Goal: Task Accomplishment & Management: Complete application form

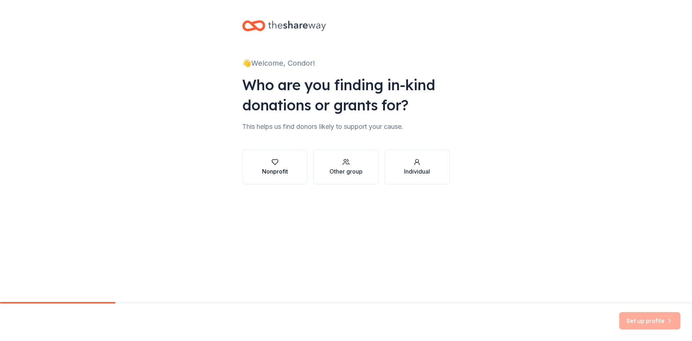
click at [272, 171] on div "Nonprofit" at bounding box center [275, 171] width 26 height 9
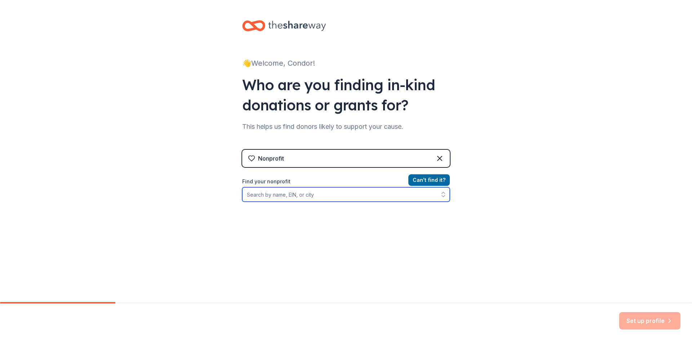
click at [307, 196] on input "Find your nonprofit" at bounding box center [346, 194] width 208 height 14
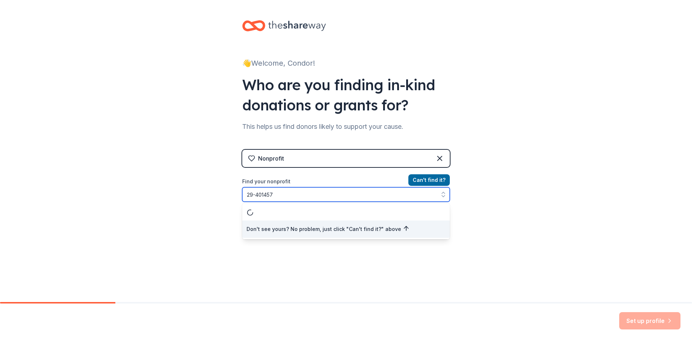
type input "29-4014570"
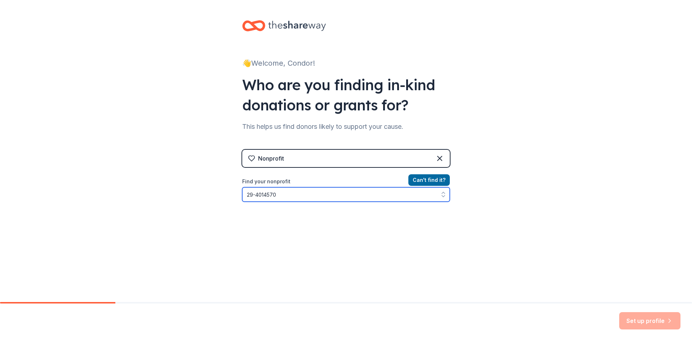
click at [322, 189] on input "29-4014570" at bounding box center [346, 194] width 208 height 14
click at [392, 154] on div "Nonprofit" at bounding box center [346, 158] width 208 height 17
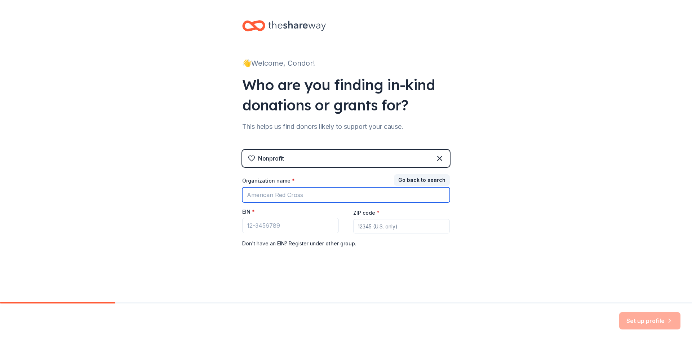
click at [297, 196] on input "Organization name *" at bounding box center [346, 194] width 208 height 15
click at [340, 159] on div "Nonprofit" at bounding box center [346, 158] width 208 height 17
click at [260, 156] on div "Nonprofit" at bounding box center [271, 158] width 26 height 9
click at [442, 159] on icon at bounding box center [439, 158] width 9 height 9
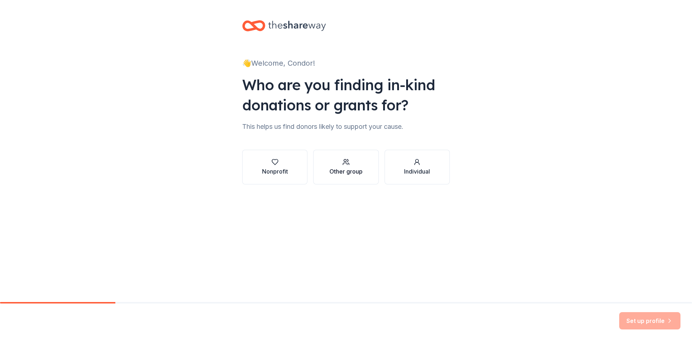
click at [362, 173] on div "Other group" at bounding box center [345, 171] width 33 height 9
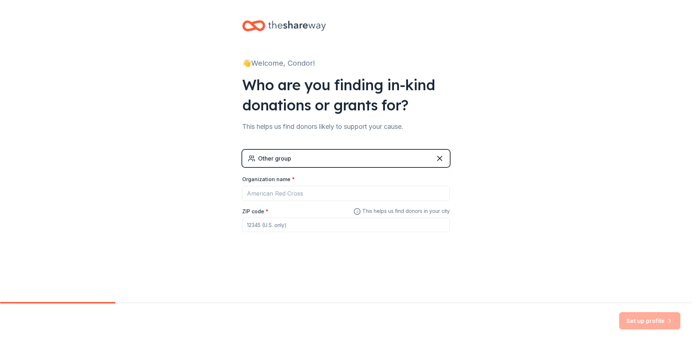
click at [328, 154] on div "Other group" at bounding box center [346, 158] width 208 height 17
drag, startPoint x: 302, startPoint y: 160, endPoint x: 326, endPoint y: 158, distance: 24.2
click at [303, 160] on div "Other group" at bounding box center [346, 158] width 208 height 17
click at [441, 158] on icon at bounding box center [439, 158] width 9 height 9
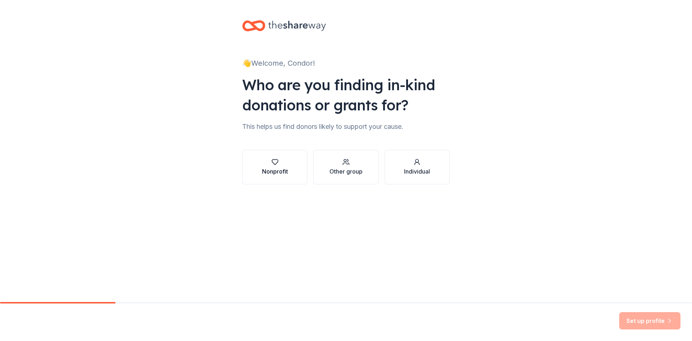
click at [279, 173] on div "Nonprofit" at bounding box center [275, 171] width 26 height 9
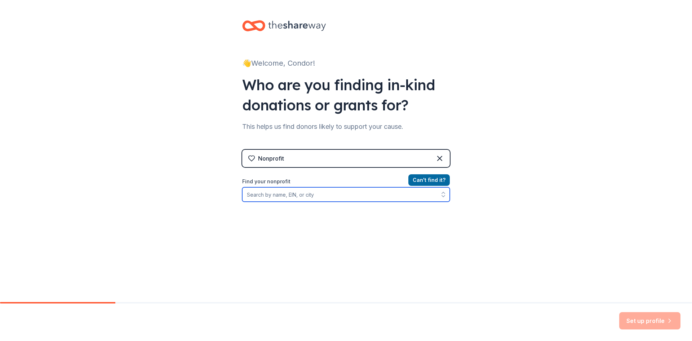
click at [279, 195] on input "Find your nonprofit" at bounding box center [346, 194] width 208 height 14
type input "condor elementary"
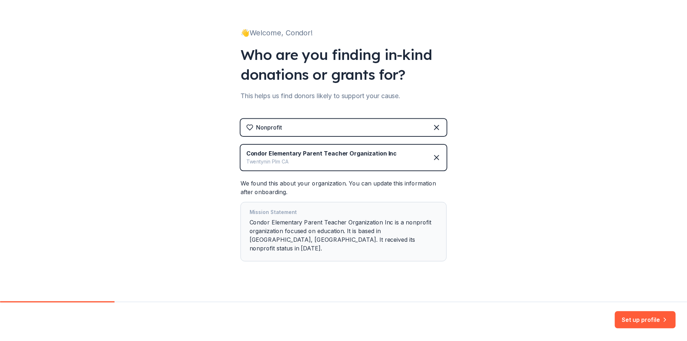
scroll to position [32, 0]
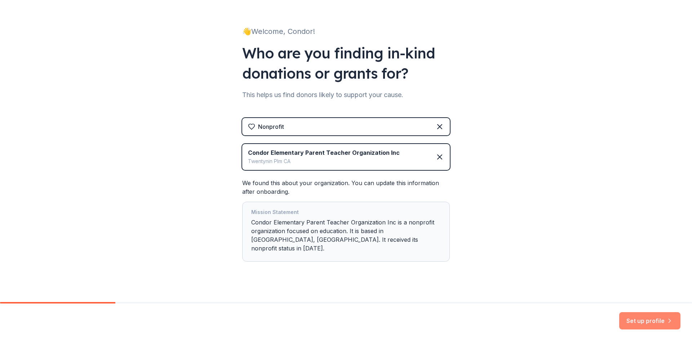
click at [640, 318] on button "Set up profile" at bounding box center [649, 320] width 61 height 17
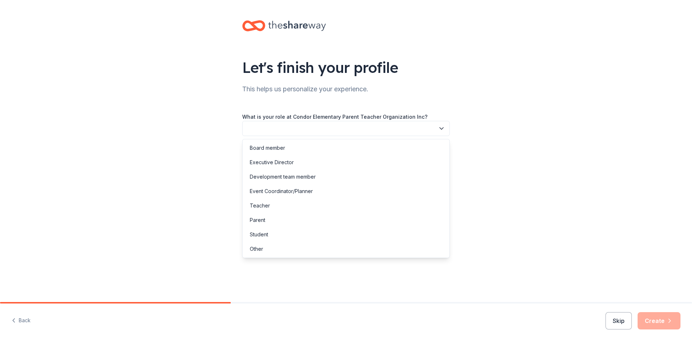
click at [296, 127] on button "button" at bounding box center [346, 128] width 208 height 15
click at [287, 147] on div "Board member" at bounding box center [346, 148] width 204 height 14
click at [297, 128] on span "Board member" at bounding box center [341, 128] width 188 height 9
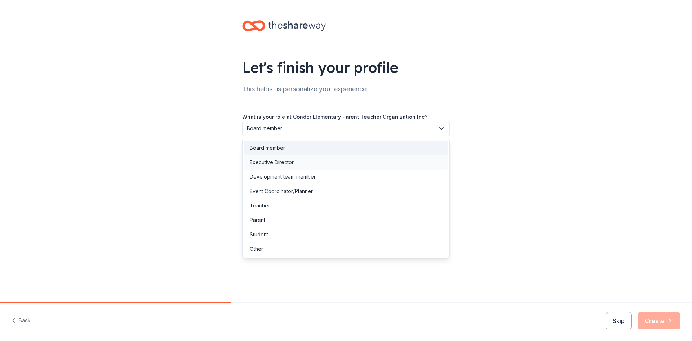
click at [309, 160] on div "Executive Director" at bounding box center [346, 162] width 204 height 14
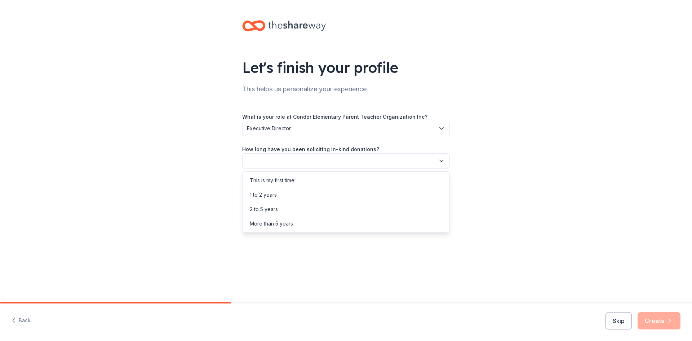
click at [277, 158] on button "button" at bounding box center [346, 160] width 208 height 15
click at [277, 178] on div "This is my first time!" at bounding box center [273, 180] width 46 height 9
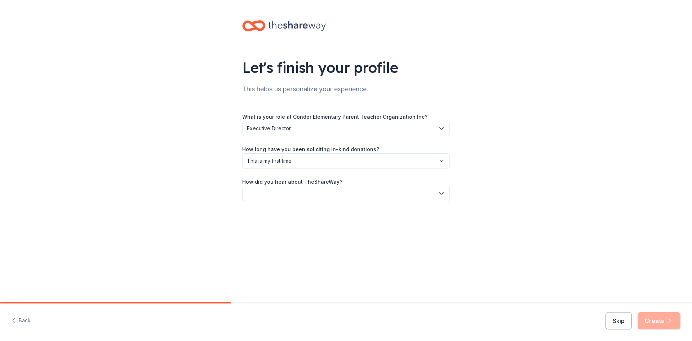
click at [268, 193] on button "button" at bounding box center [346, 193] width 208 height 15
click at [291, 228] on div "Online search" at bounding box center [346, 227] width 204 height 14
click at [664, 320] on button "Create" at bounding box center [659, 320] width 43 height 17
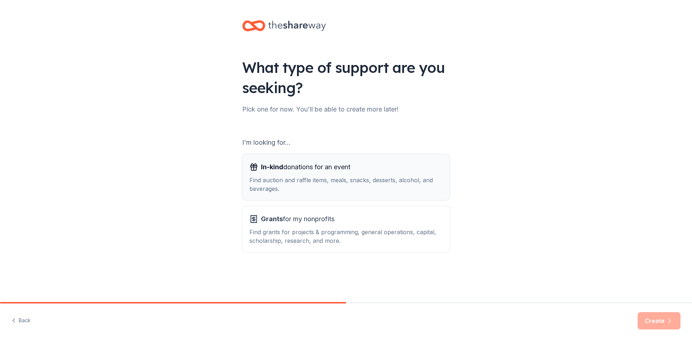
click at [266, 184] on div "Find auction and raffle items, meals, snacks, desserts, alcohol, and beverages." at bounding box center [345, 184] width 193 height 17
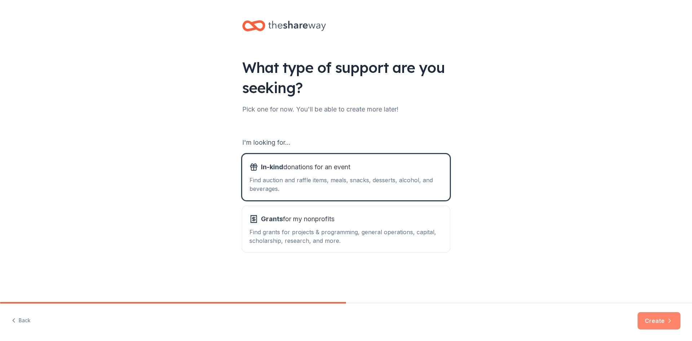
click at [671, 319] on icon "button" at bounding box center [669, 320] width 7 height 7
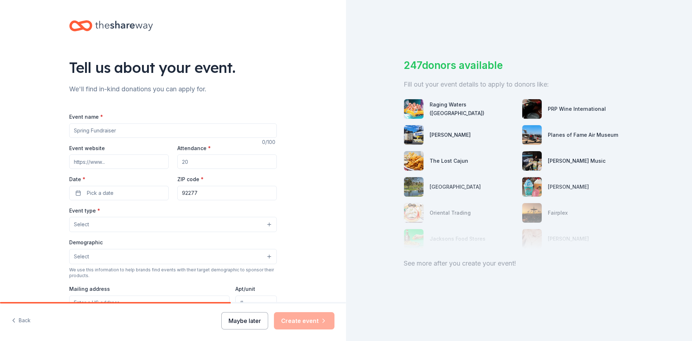
click at [260, 323] on button "Maybe later" at bounding box center [244, 320] width 47 height 17
click at [155, 133] on input "Event name *" at bounding box center [173, 130] width 208 height 14
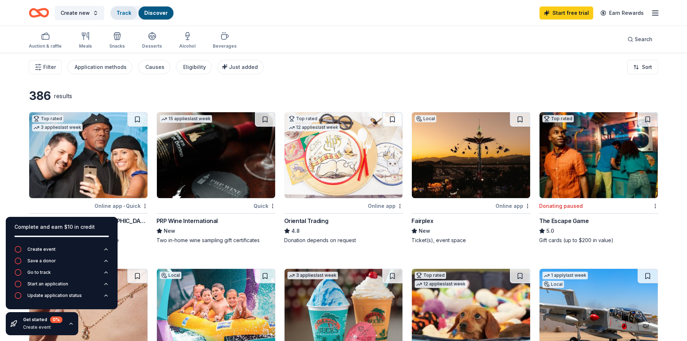
click at [129, 11] on div "Track" at bounding box center [124, 12] width 26 height 13
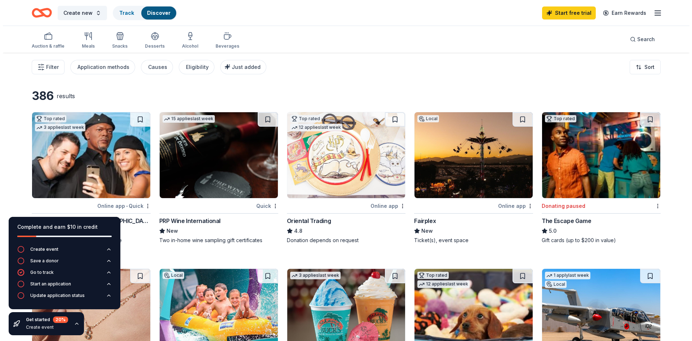
scroll to position [0, 0]
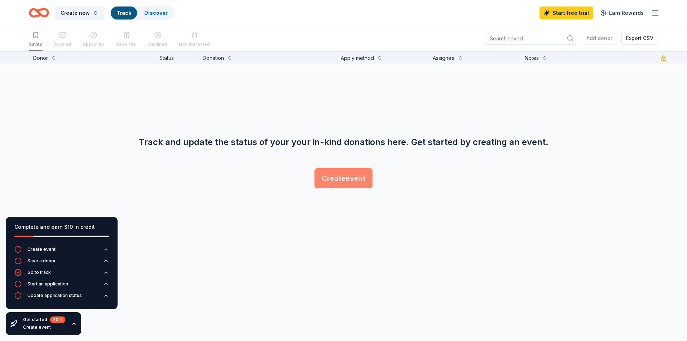
click at [341, 179] on button "Create event" at bounding box center [343, 178] width 58 height 20
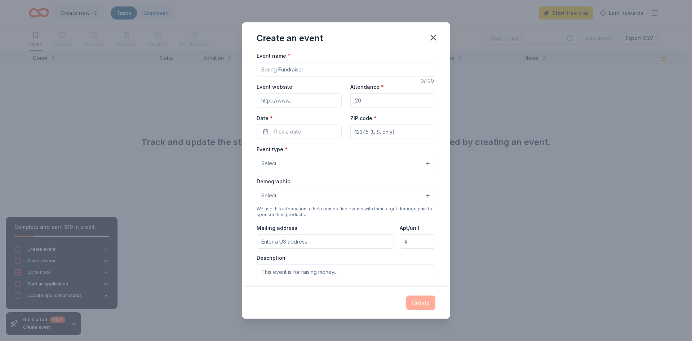
click at [270, 71] on input "Event name *" at bounding box center [346, 69] width 179 height 14
type input "Back to School Dance"
click at [362, 98] on input "Attendance *" at bounding box center [392, 100] width 85 height 14
type input "300"
click at [315, 129] on button "Pick a date" at bounding box center [299, 131] width 85 height 14
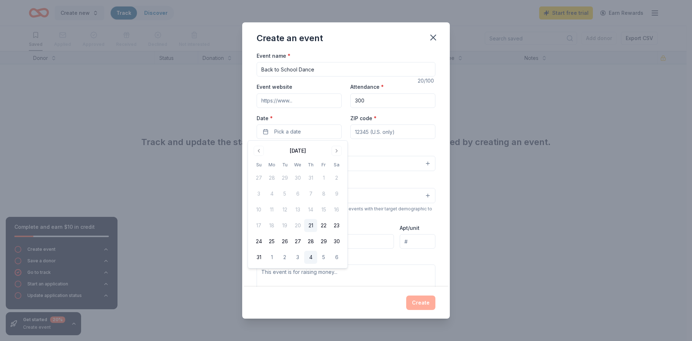
click at [316, 255] on button "4" at bounding box center [310, 256] width 13 height 13
click at [320, 259] on button "5" at bounding box center [323, 256] width 13 height 13
click at [311, 256] on button "4" at bounding box center [310, 256] width 13 height 13
drag, startPoint x: 388, startPoint y: 143, endPoint x: 392, endPoint y: 130, distance: 12.8
click at [389, 143] on div "Event name * Back to School Dance 20 /100 Event website Attendance * 300 Date *…" at bounding box center [346, 217] width 179 height 333
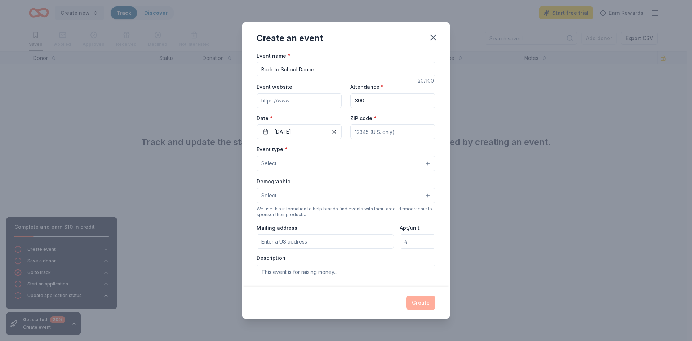
click at [392, 130] on input "ZIP code *" at bounding box center [392, 131] width 85 height 14
type input "92277"
type input "2551 Condor Rd"
click at [331, 164] on button "Select" at bounding box center [346, 163] width 179 height 15
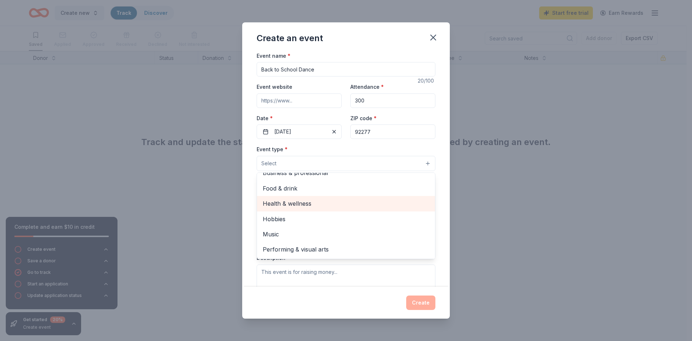
scroll to position [0, 0]
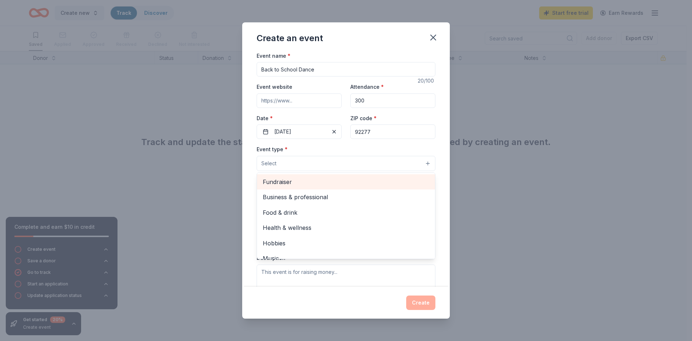
click at [310, 186] on span "Fundraiser" at bounding box center [346, 181] width 167 height 9
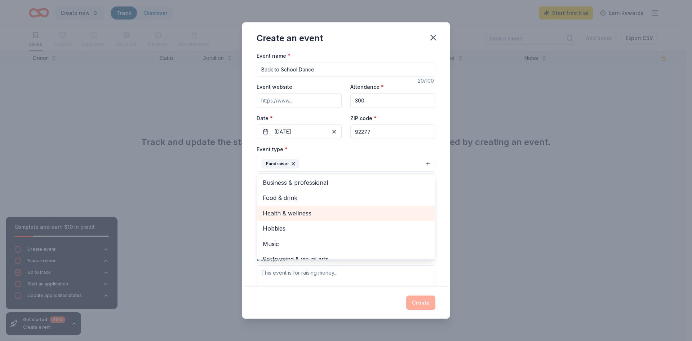
scroll to position [9, 0]
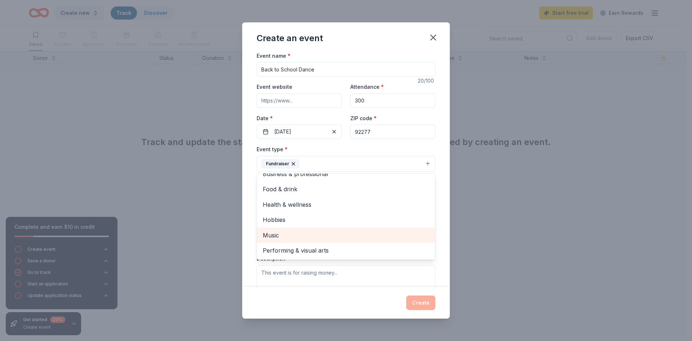
drag, startPoint x: 307, startPoint y: 235, endPoint x: 309, endPoint y: 245, distance: 9.5
click at [307, 236] on span "Music" at bounding box center [346, 234] width 167 height 9
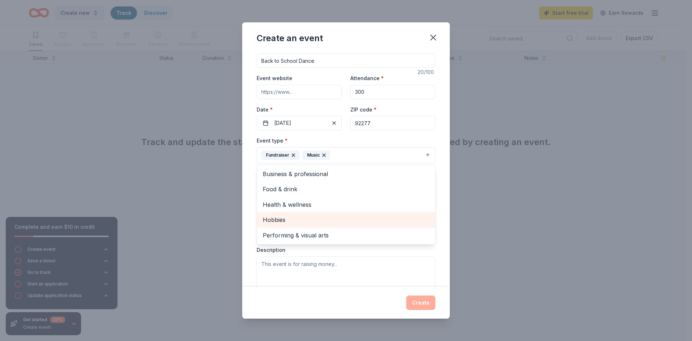
scroll to position [72, 0]
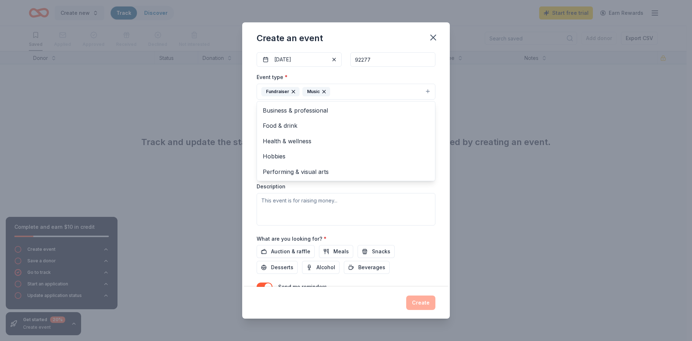
click at [343, 197] on div "Event type * Fundraiser Music Business & professional Food & drink Health & wel…" at bounding box center [346, 148] width 179 height 152
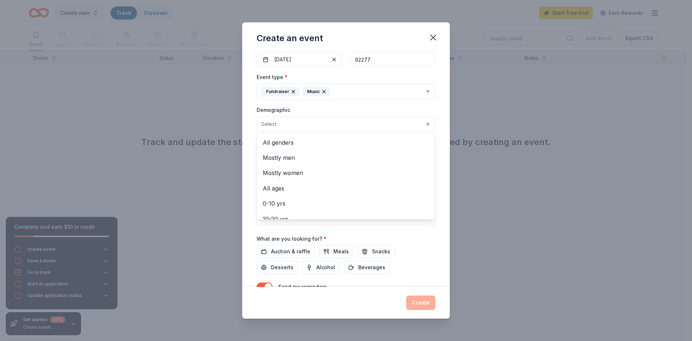
click at [297, 123] on button "Select" at bounding box center [346, 123] width 179 height 15
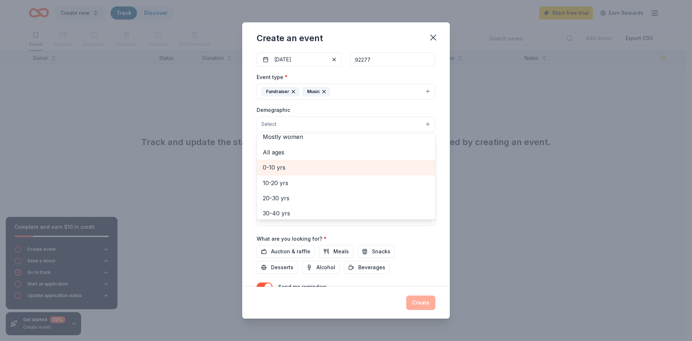
click at [301, 164] on span "0-10 yrs" at bounding box center [346, 167] width 167 height 9
click at [377, 107] on div "Demographic 0-10 yrs All genders Mostly men Mostly women All ages 10-20 yrs 20-…" at bounding box center [346, 118] width 179 height 27
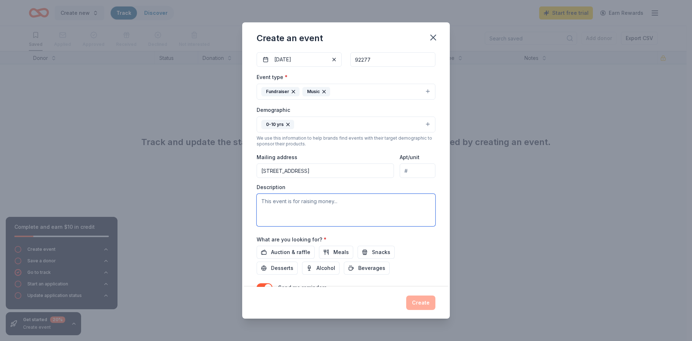
click at [285, 205] on textarea at bounding box center [346, 210] width 179 height 32
click at [410, 201] on textarea "Back to School Dance for 300 Elementary School students age 4-10." at bounding box center [346, 210] width 179 height 32
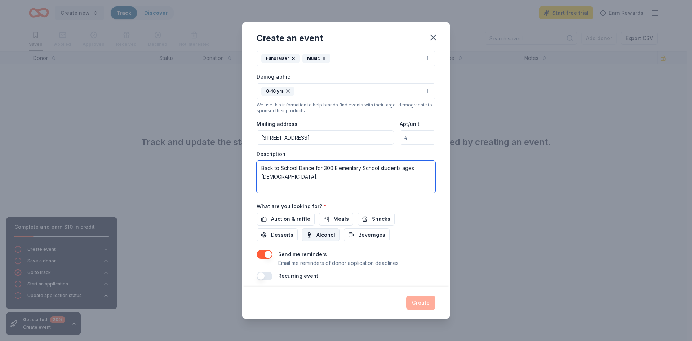
scroll to position [108, 0]
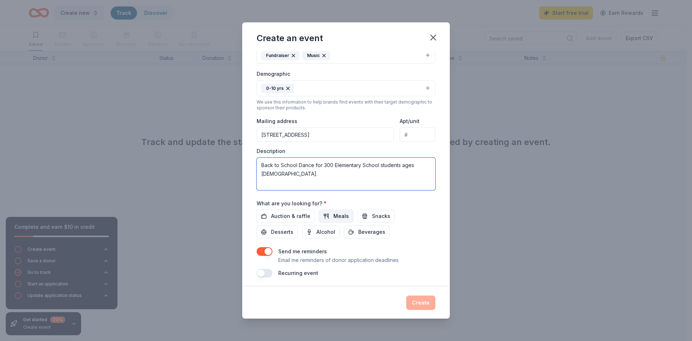
type textarea "Back to School Dance for 300 Elementary School students ages 4-10."
click at [333, 216] on span "Meals" at bounding box center [340, 216] width 15 height 9
click at [367, 218] on button "Snacks" at bounding box center [376, 215] width 37 height 13
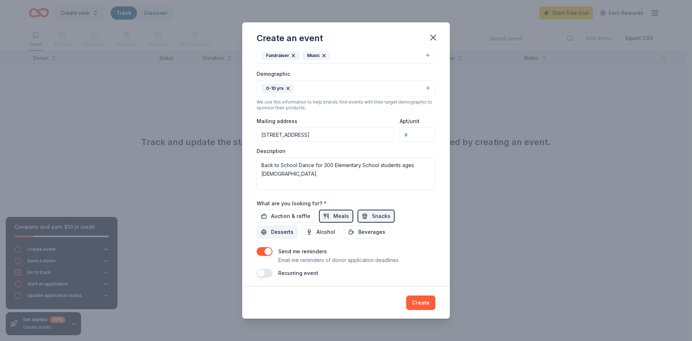
click at [276, 234] on span "Desserts" at bounding box center [282, 231] width 22 height 9
click at [374, 232] on span "Beverages" at bounding box center [371, 231] width 27 height 9
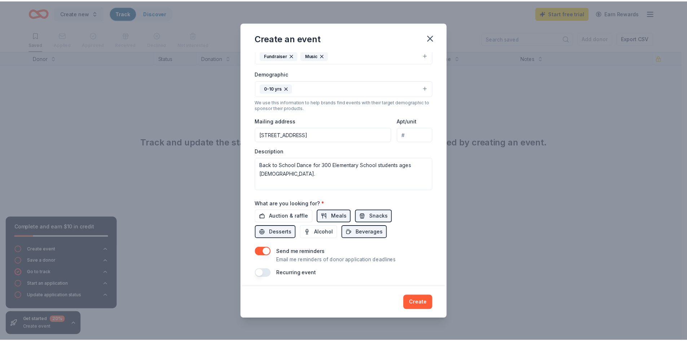
scroll to position [110, 0]
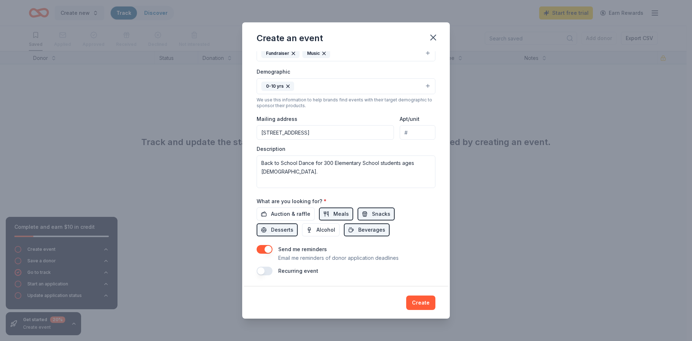
drag, startPoint x: 255, startPoint y: 246, endPoint x: 248, endPoint y: 244, distance: 7.6
click at [255, 246] on div "Event name * Back to School Dance 20 /100 Event website Attendance * 300 Date *…" at bounding box center [346, 169] width 208 height 236
click at [305, 216] on span "Auction & raffle" at bounding box center [290, 213] width 39 height 9
click at [415, 299] on button "Create" at bounding box center [420, 302] width 29 height 14
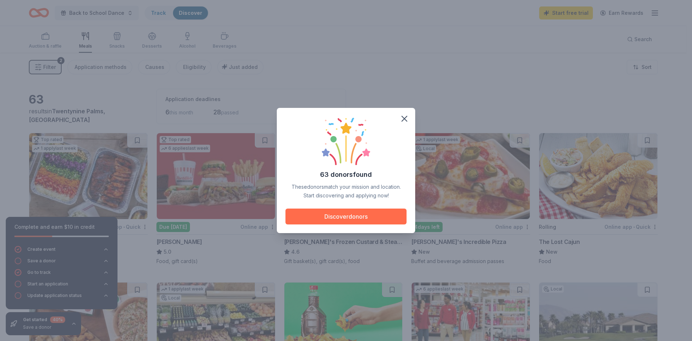
click at [381, 216] on button "Discover donors" at bounding box center [345, 216] width 121 height 16
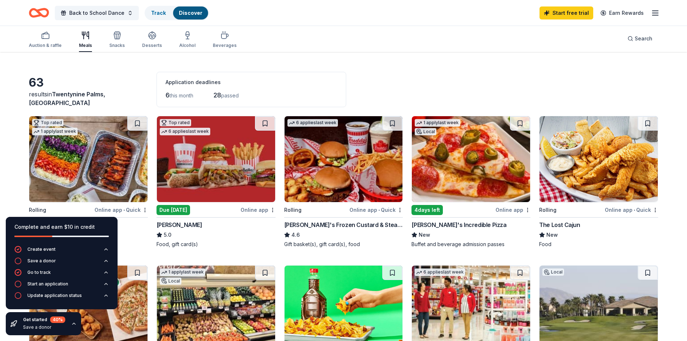
scroll to position [36, 0]
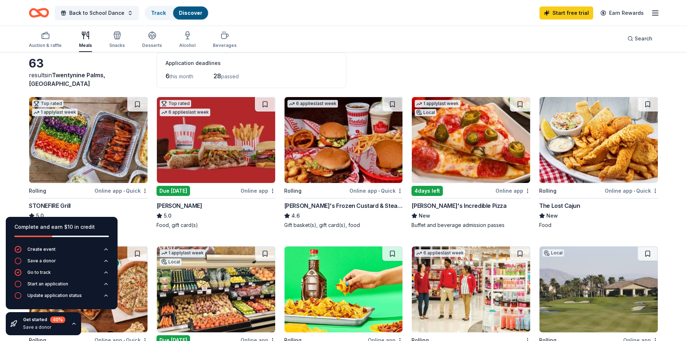
click at [111, 144] on img at bounding box center [88, 140] width 118 height 86
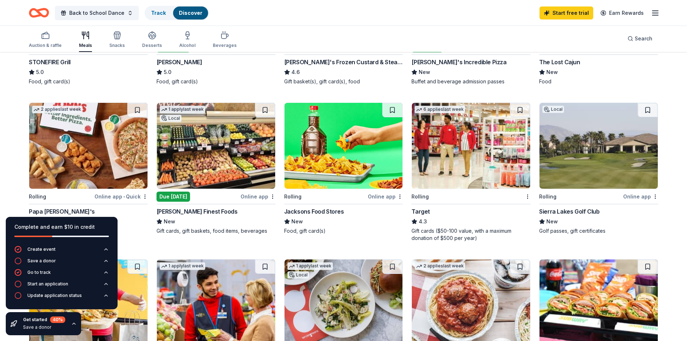
scroll to position [180, 0]
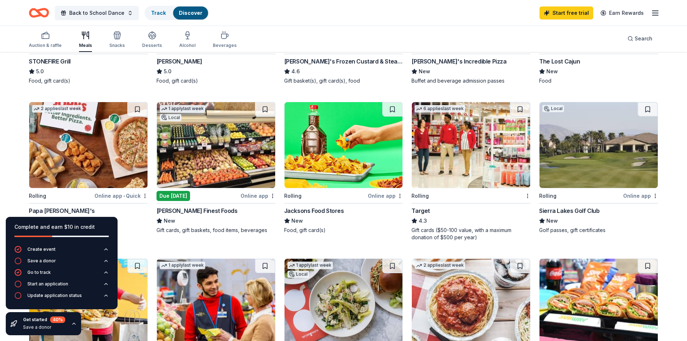
click at [85, 152] on img at bounding box center [88, 145] width 118 height 86
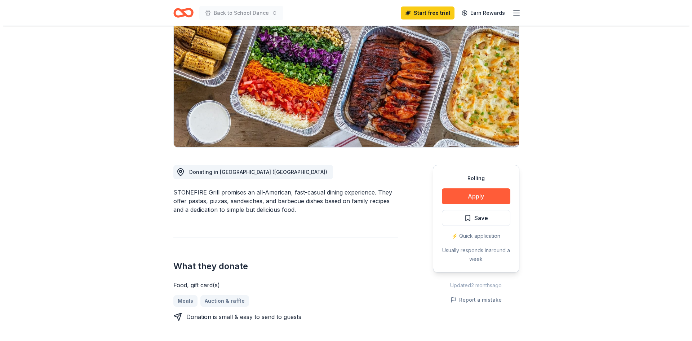
scroll to position [72, 0]
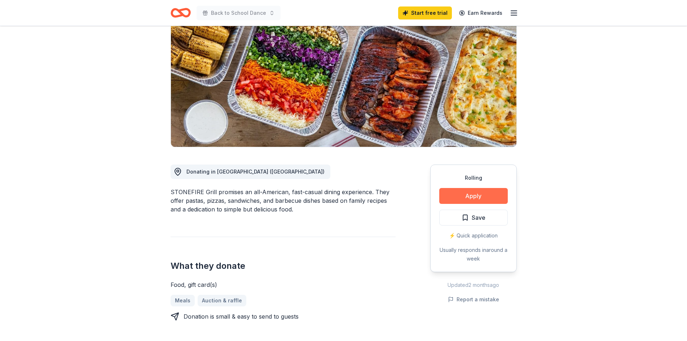
click at [461, 194] on button "Apply" at bounding box center [473, 196] width 68 height 16
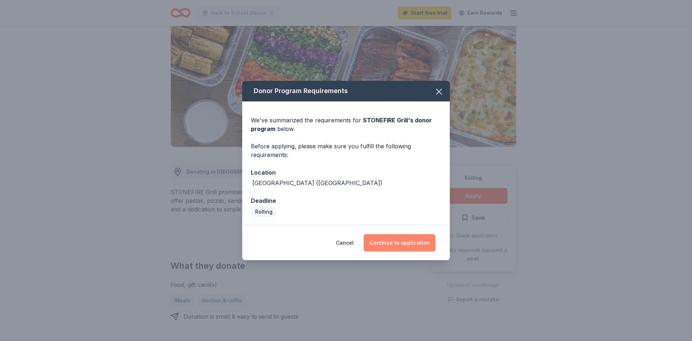
drag, startPoint x: 402, startPoint y: 244, endPoint x: 407, endPoint y: 245, distance: 5.5
click at [402, 244] on button "Continue to application" at bounding box center [400, 242] width 72 height 17
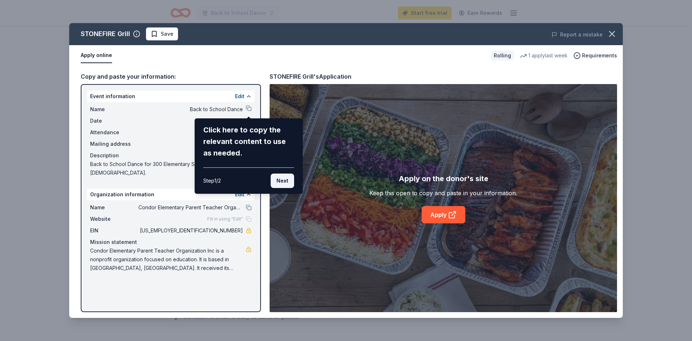
click at [285, 179] on button "Next" at bounding box center [282, 180] width 23 height 14
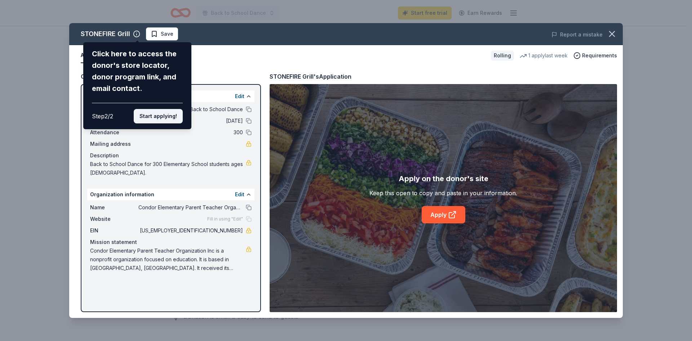
click at [168, 121] on button "Start applying!" at bounding box center [158, 116] width 49 height 14
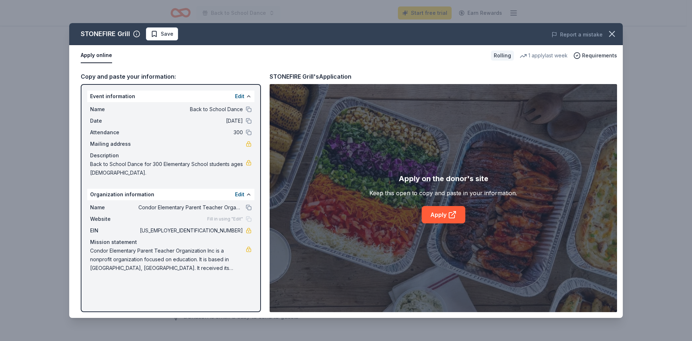
click at [448, 216] on div "STONEFIRE Grill Save Report a mistake Apply online Rolling 1 apply last week Re…" at bounding box center [346, 170] width 554 height 294
click at [438, 213] on link "Apply" at bounding box center [444, 214] width 44 height 17
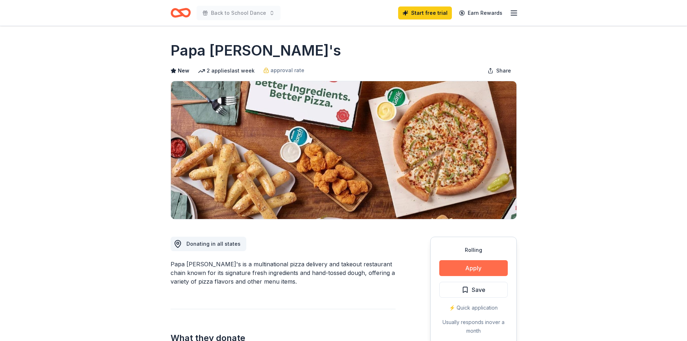
click at [474, 266] on button "Apply" at bounding box center [473, 268] width 68 height 16
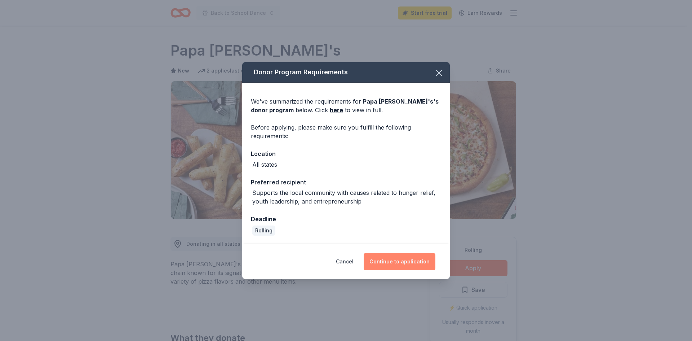
click at [398, 264] on button "Continue to application" at bounding box center [400, 261] width 72 height 17
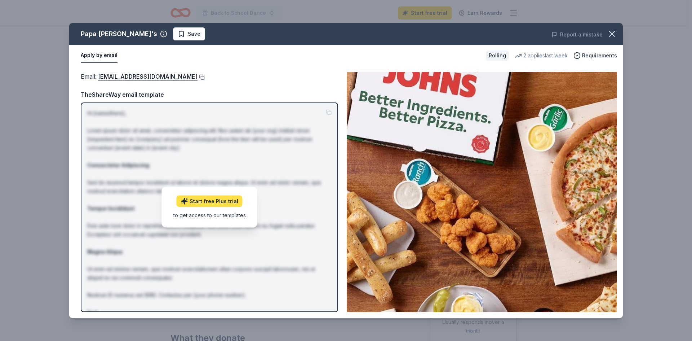
click at [221, 198] on link "Start free Plus trial" at bounding box center [210, 201] width 66 height 12
click at [610, 33] on icon "button" at bounding box center [612, 34] width 10 height 10
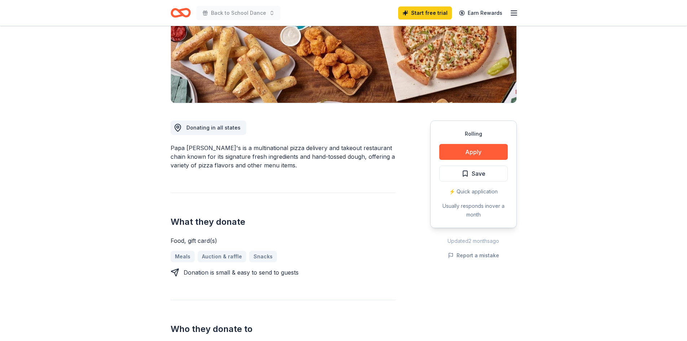
scroll to position [144, 0]
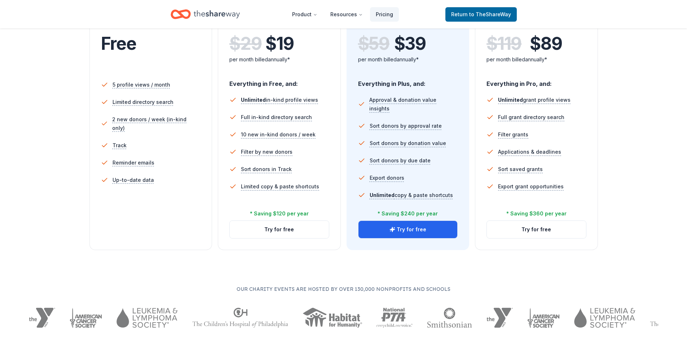
scroll to position [180, 0]
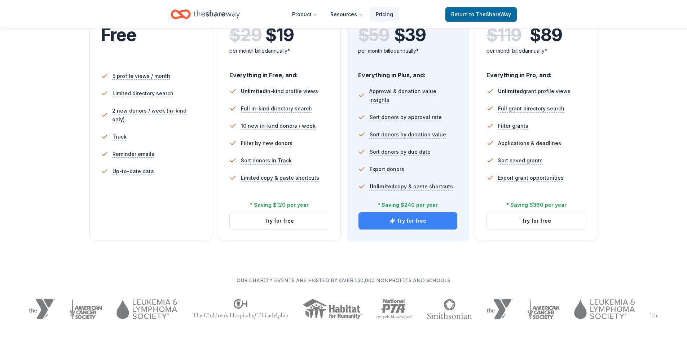
click at [446, 223] on button "Try for free" at bounding box center [407, 220] width 99 height 17
